Goal: Transaction & Acquisition: Purchase product/service

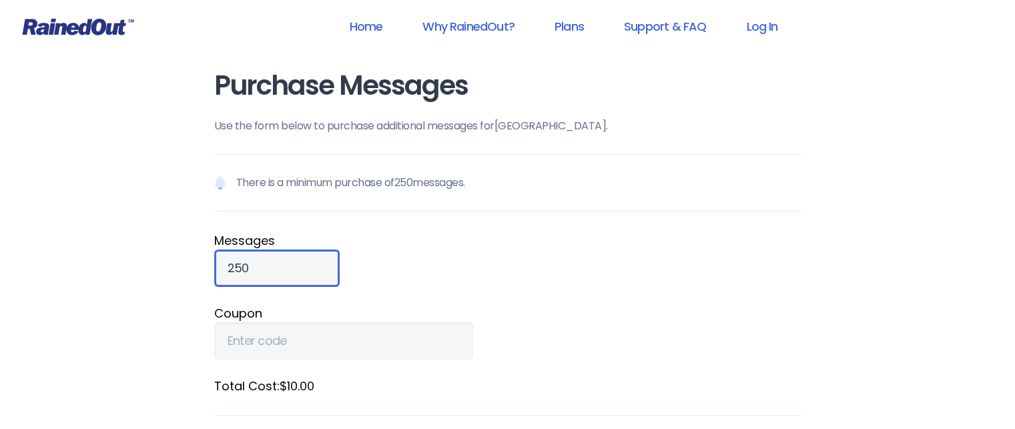
drag, startPoint x: 272, startPoint y: 268, endPoint x: 214, endPoint y: 268, distance: 58.7
click at [214, 268] on input "250" at bounding box center [276, 268] width 125 height 37
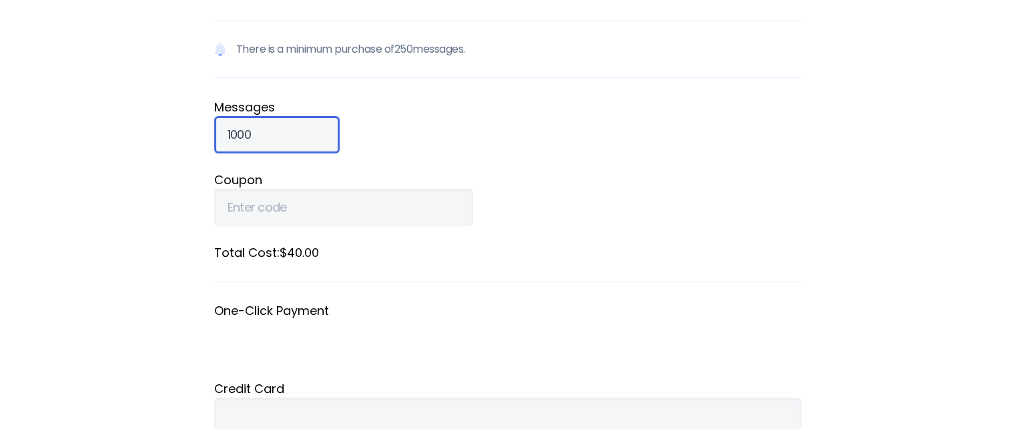
scroll to position [200, 0]
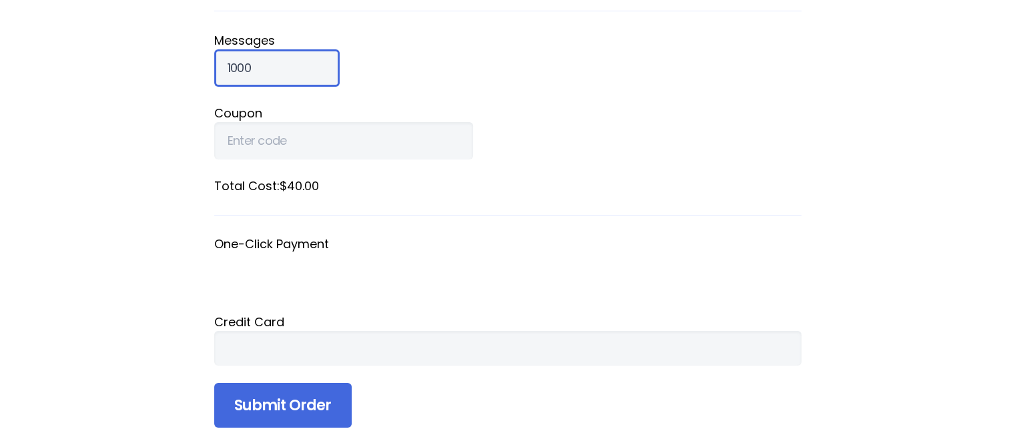
type input "1000"
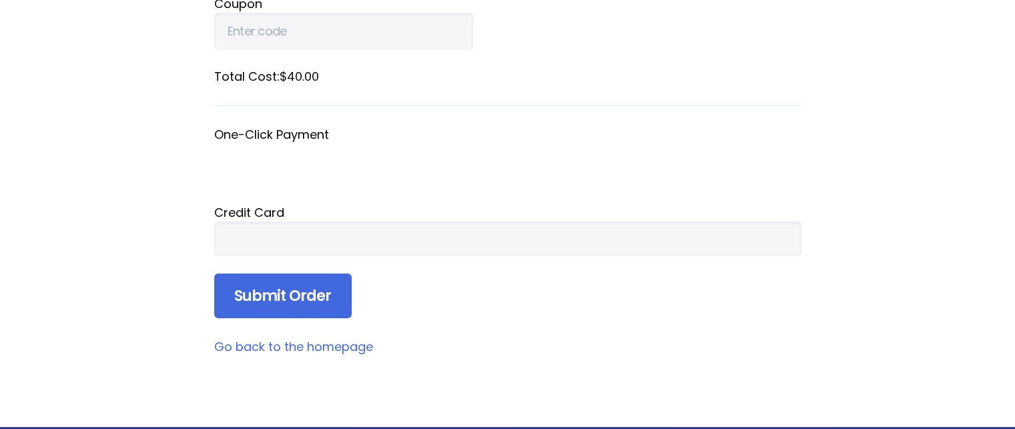
scroll to position [334, 0]
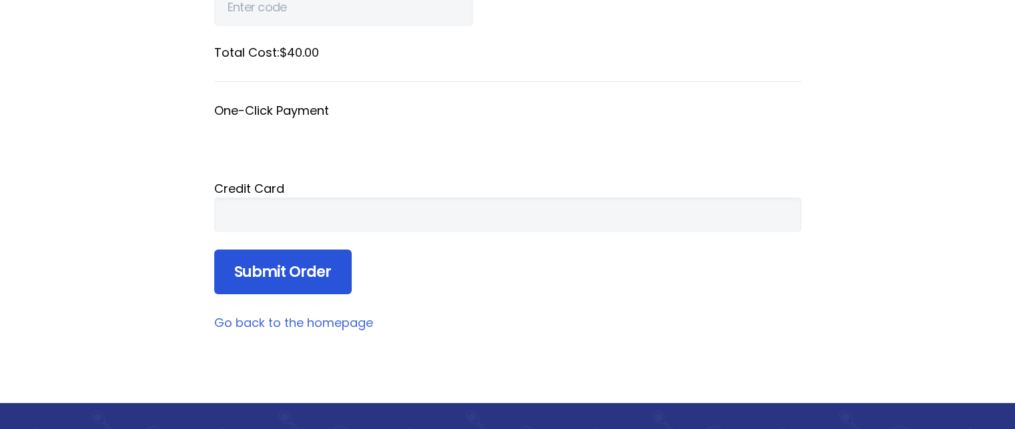
click at [294, 277] on input "Submit Order" at bounding box center [283, 272] width 138 height 45
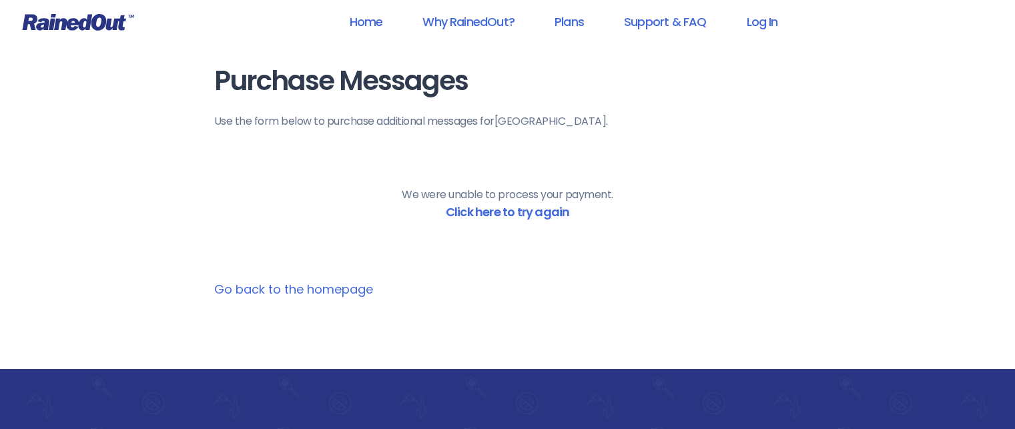
scroll to position [0, 0]
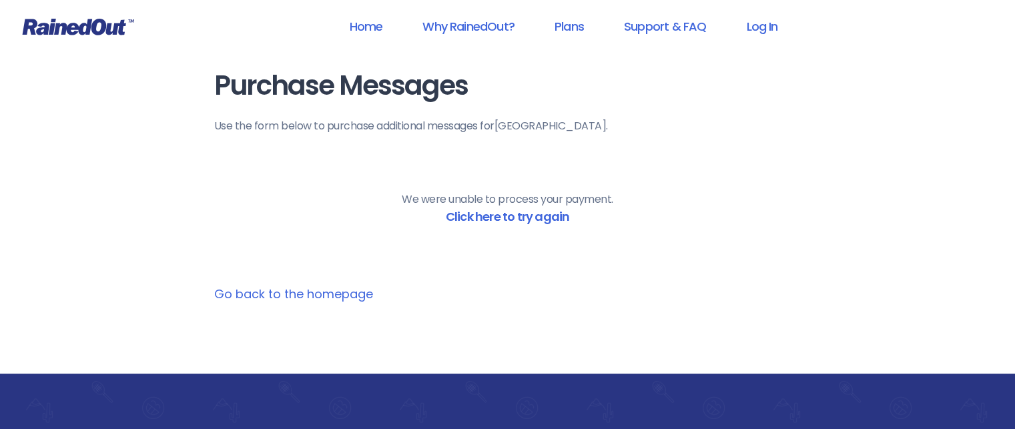
click at [322, 290] on link "Go back to the homepage" at bounding box center [293, 294] width 159 height 17
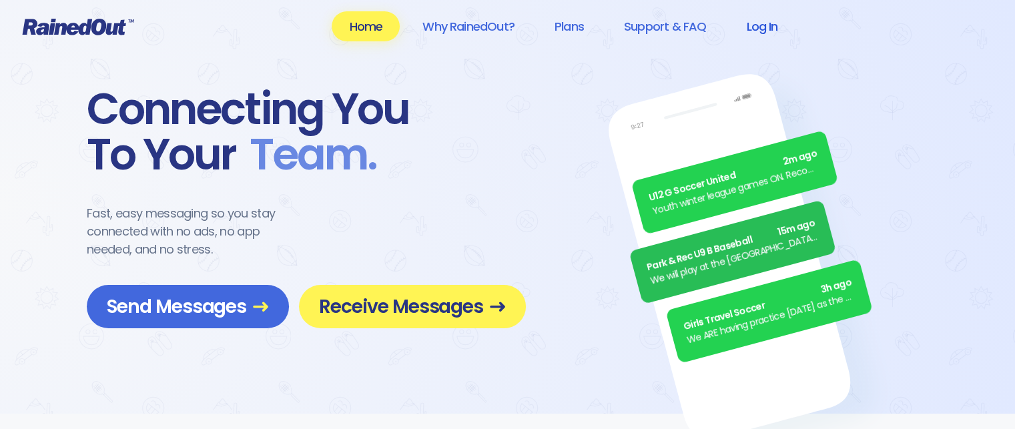
click at [768, 21] on link "Log In" at bounding box center [762, 26] width 66 height 30
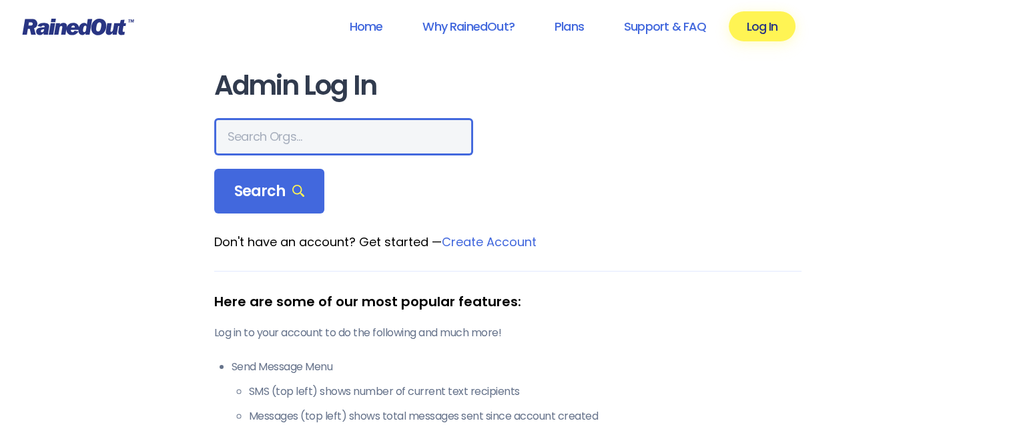
click at [279, 125] on input "text" at bounding box center [343, 136] width 259 height 37
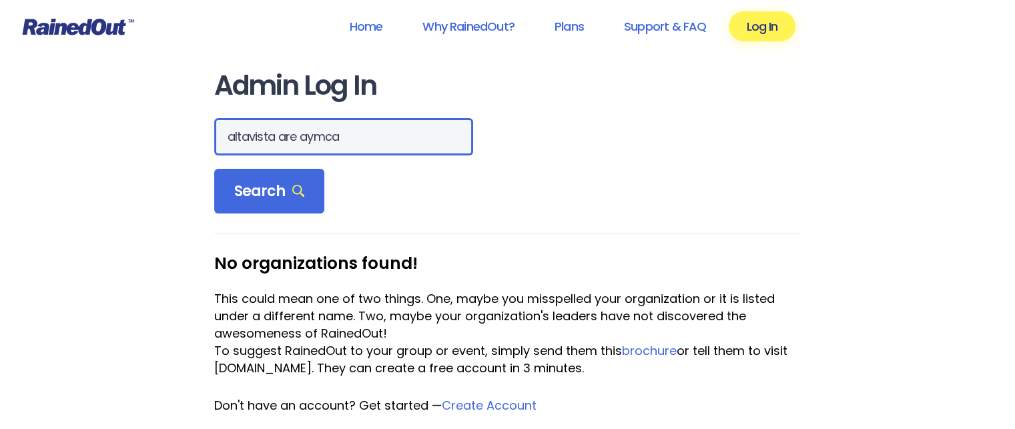
click at [307, 140] on input "altavista are aymca" at bounding box center [343, 136] width 259 height 37
type input "altavista are ymca"
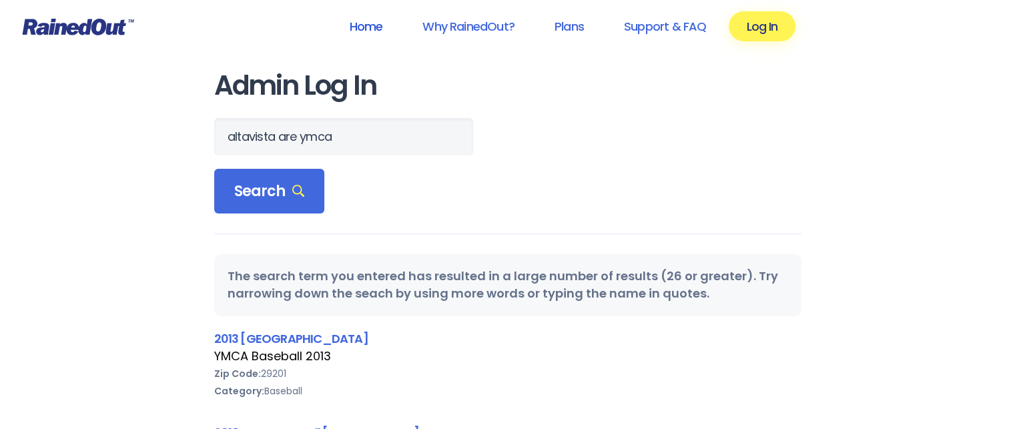
click at [387, 27] on link "Home" at bounding box center [366, 26] width 68 height 30
